Goal: Information Seeking & Learning: Learn about a topic

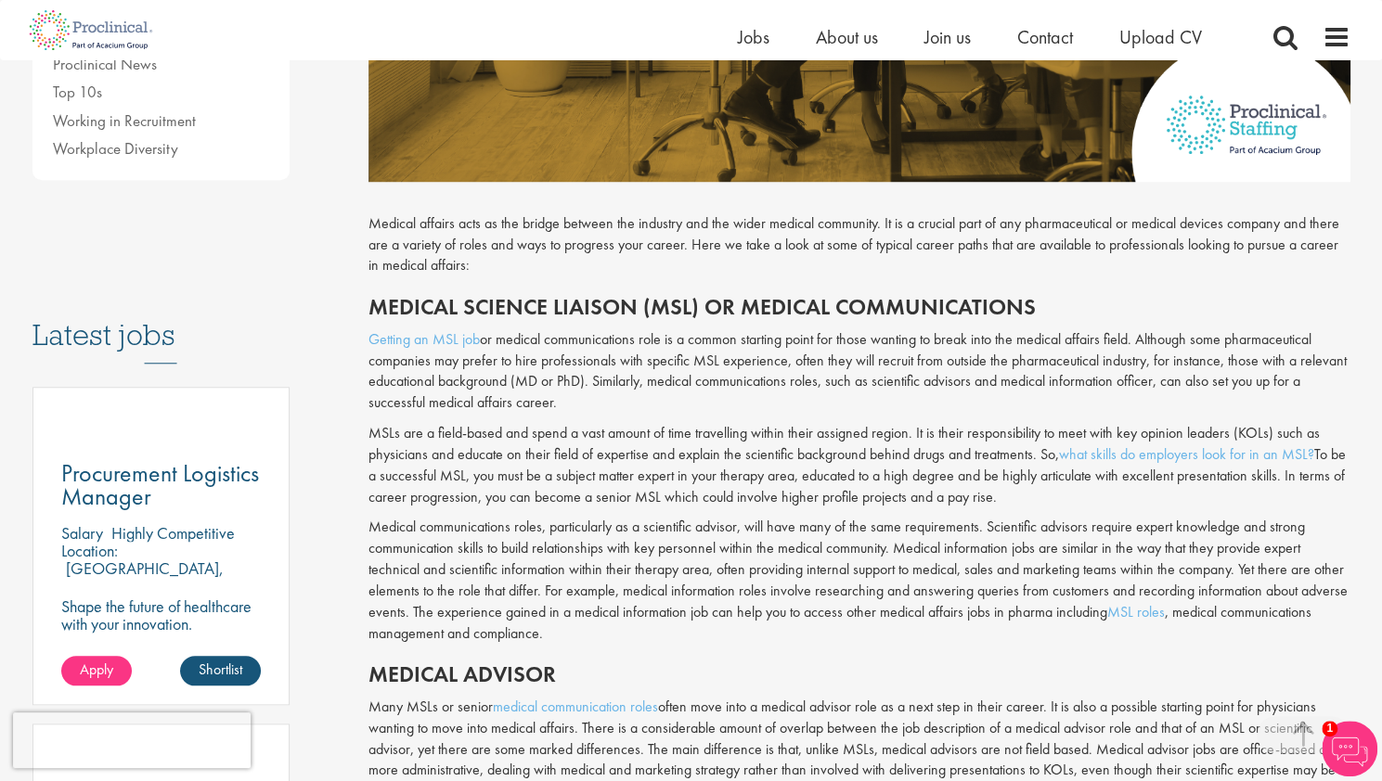
scroll to position [726, 0]
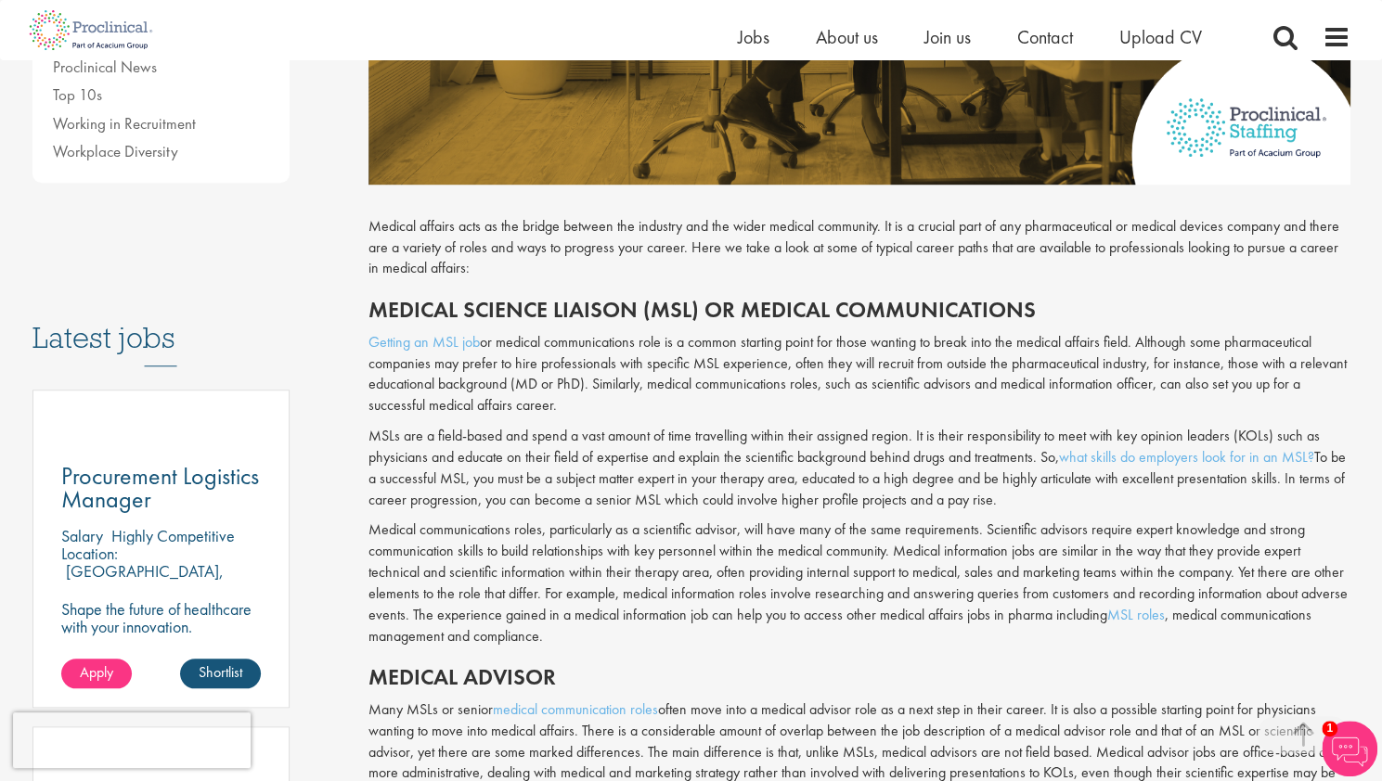
click at [592, 469] on p "MSLs are a field-based and spend a vast amount of time travelling within their …" at bounding box center [859, 468] width 982 height 84
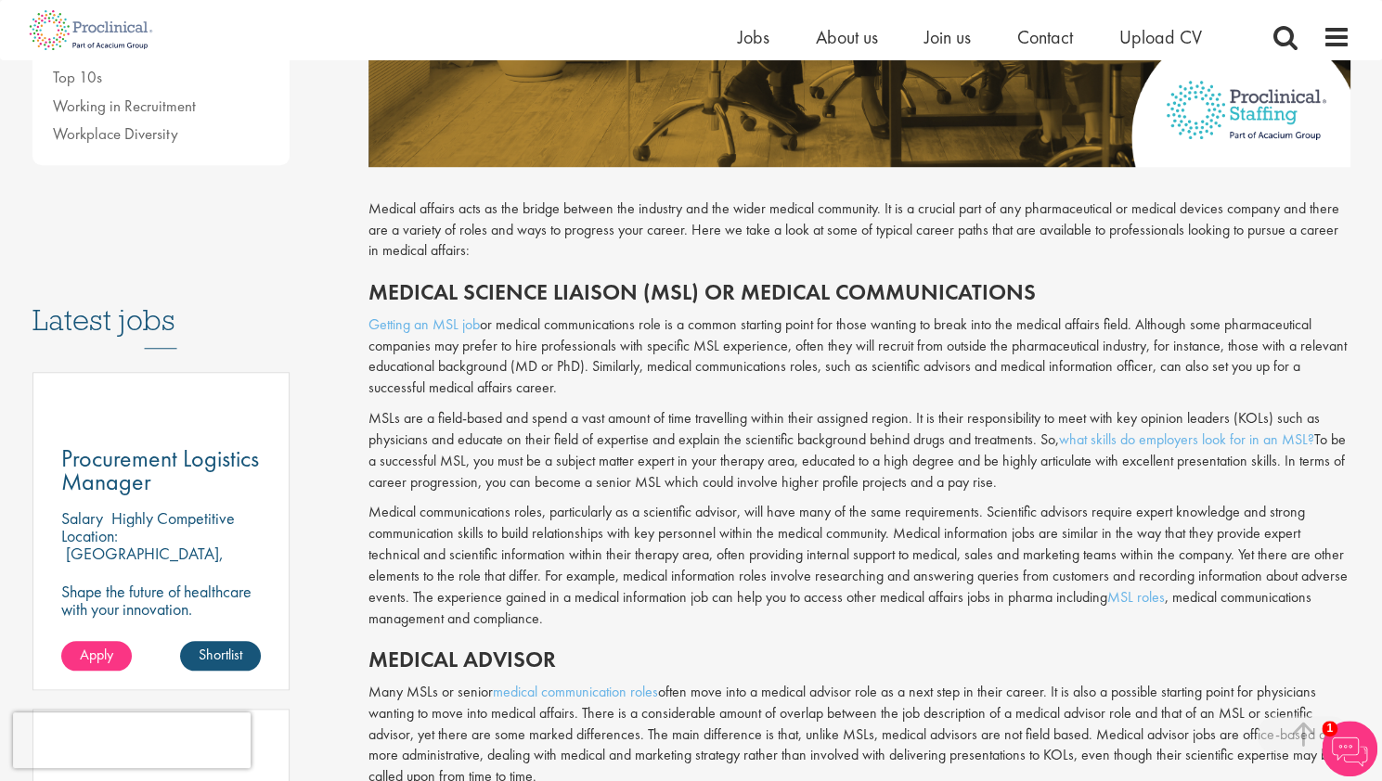
scroll to position [759, 0]
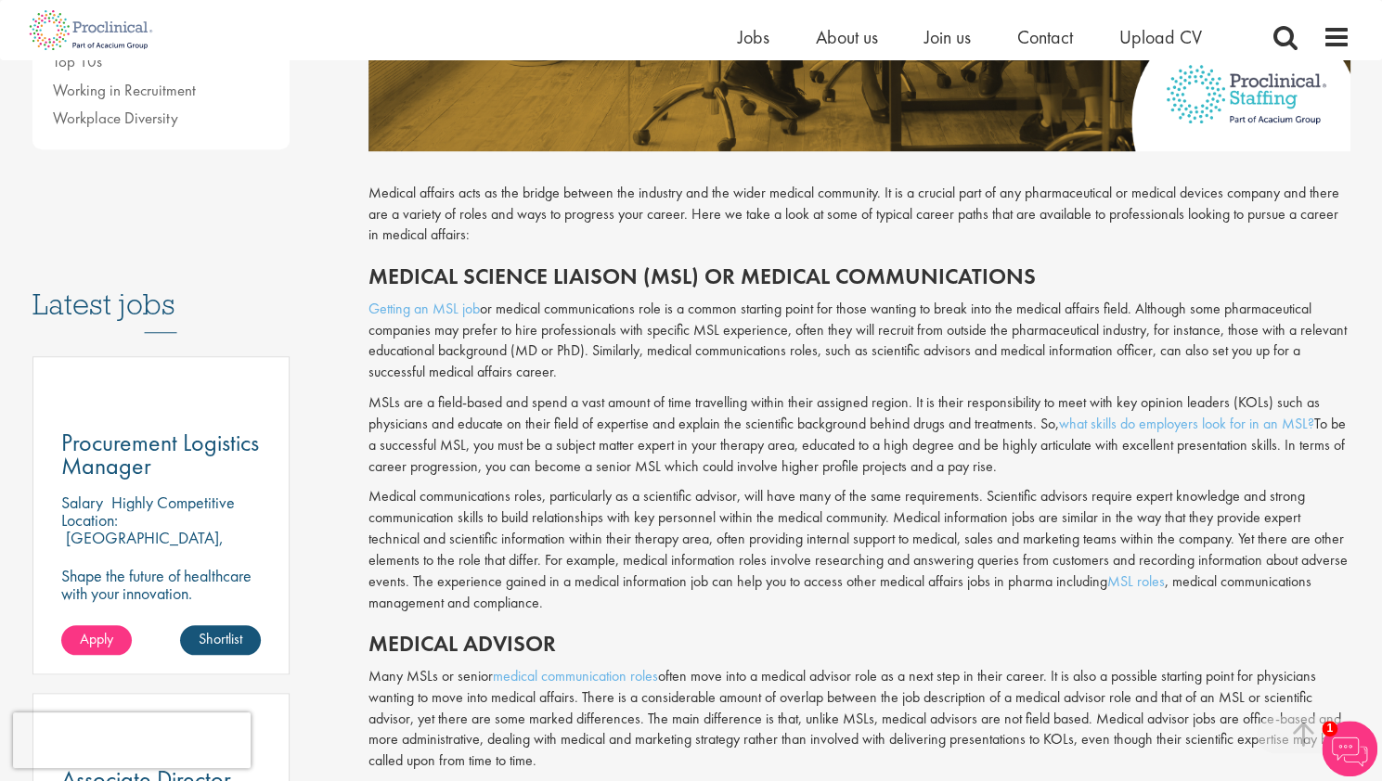
click at [603, 417] on p "MSLs are a field-based and spend a vast amount of time travelling within their …" at bounding box center [859, 435] width 982 height 84
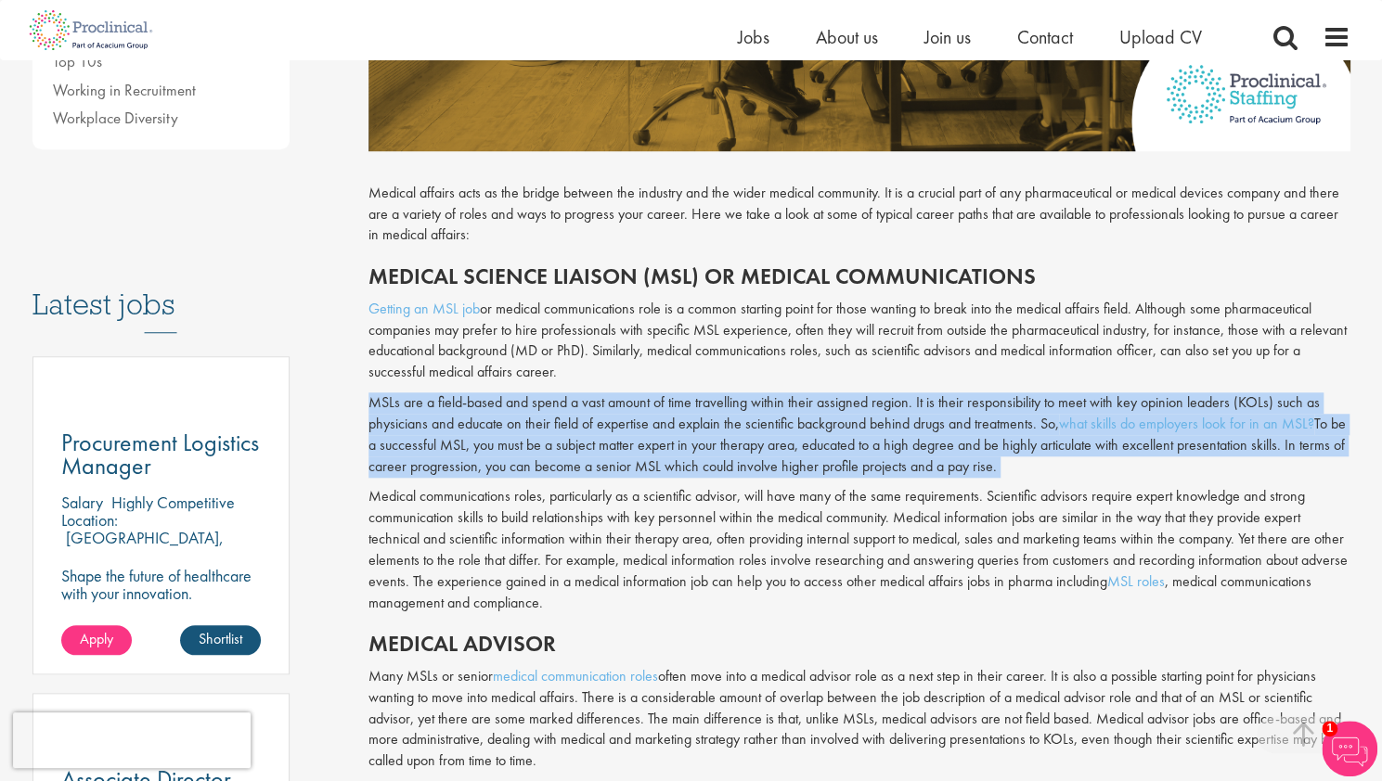
click at [603, 417] on p "MSLs are a field-based and spend a vast amount of time travelling within their …" at bounding box center [859, 435] width 982 height 84
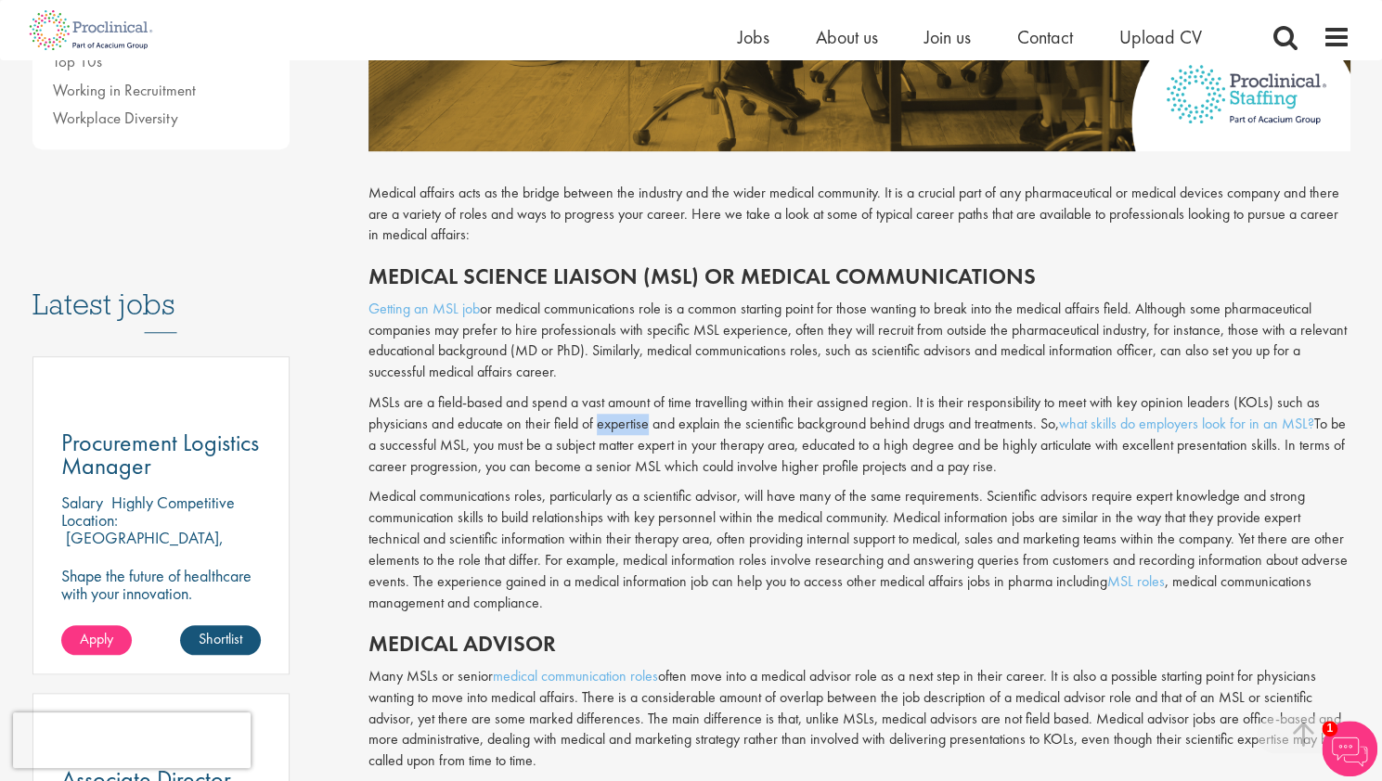
click at [603, 417] on p "MSLs are a field-based and spend a vast amount of time travelling within their …" at bounding box center [859, 435] width 982 height 84
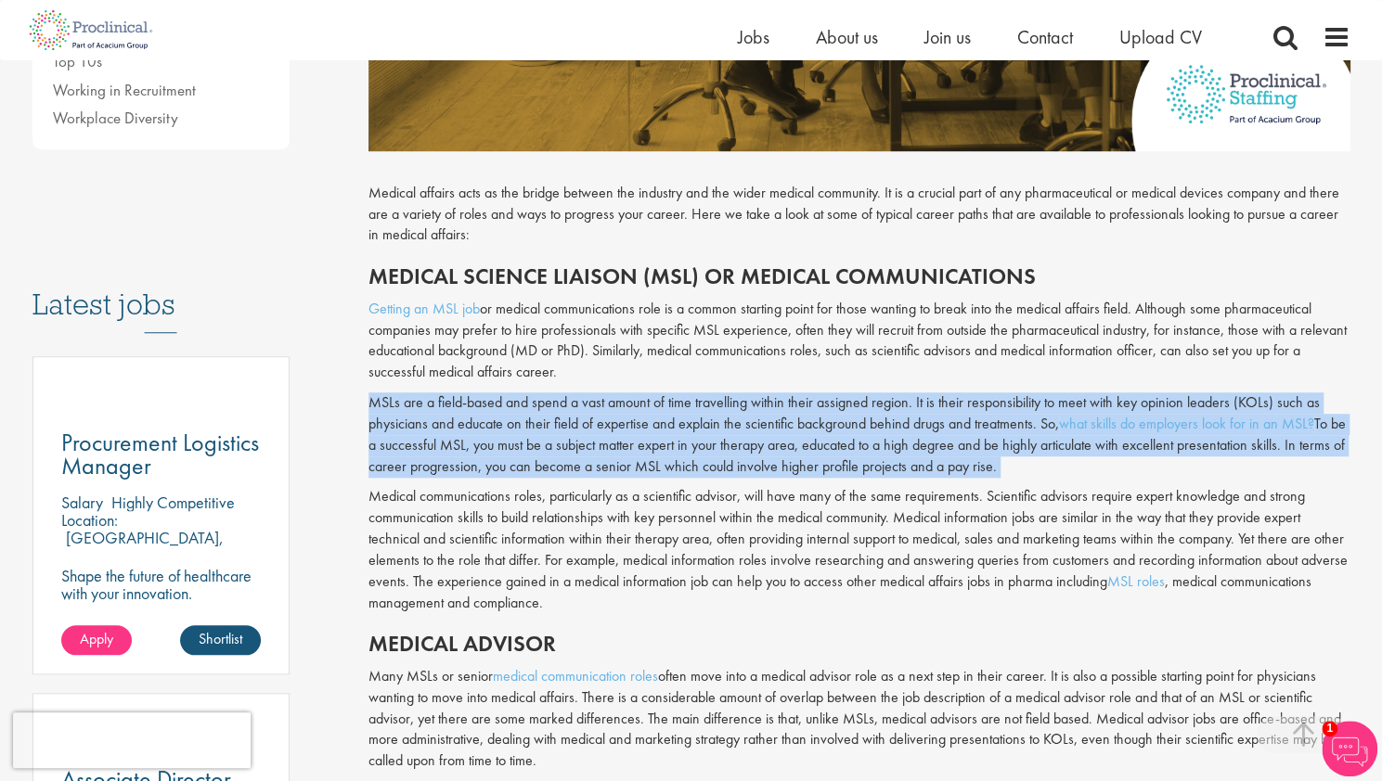
click at [603, 417] on p "MSLs are a field-based and spend a vast amount of time travelling within their …" at bounding box center [859, 435] width 982 height 84
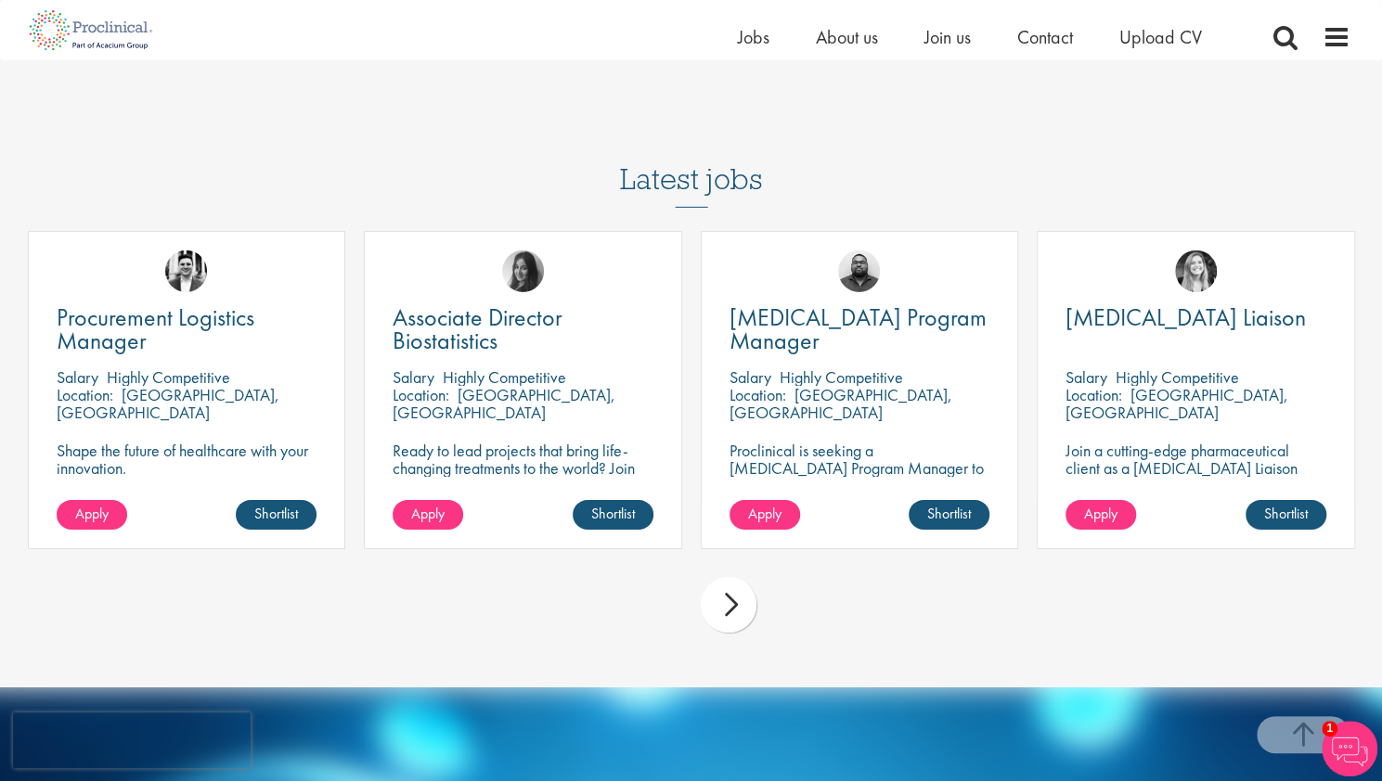
scroll to position [3344, 0]
